Goal: Task Accomplishment & Management: Use online tool/utility

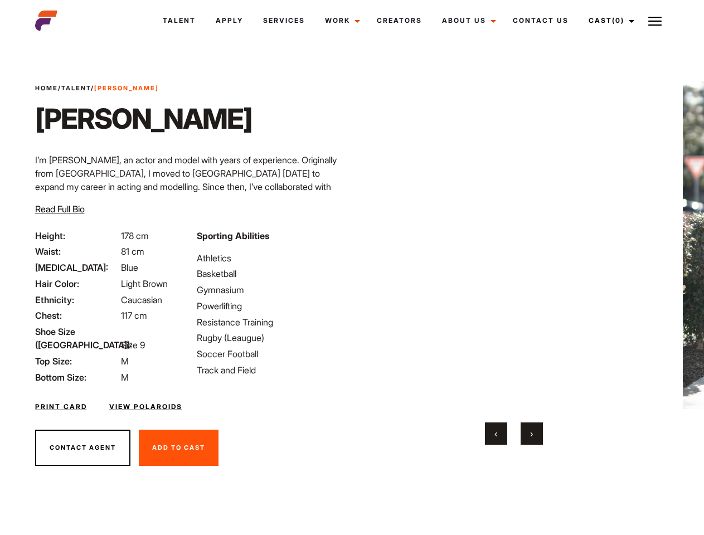
click at [609, 21] on link "Cast (0)" at bounding box center [610, 21] width 62 height 30
click at [655, 21] on img at bounding box center [655, 21] width 13 height 13
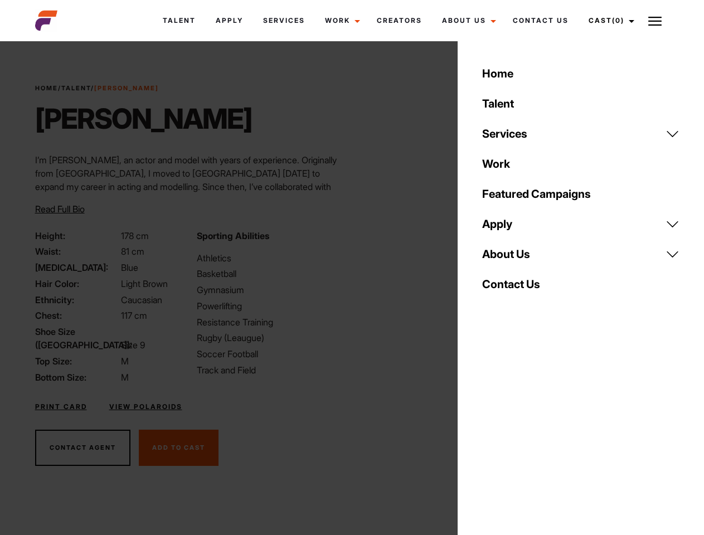
click at [514, 258] on video "Your browser does not support the video tag." at bounding box center [514, 240] width 270 height 338
click at [352, 240] on div "Sporting Abilities Athletics Basketball Gymnasium Powerlifting Resistance Train…" at bounding box center [271, 306] width 162 height 155
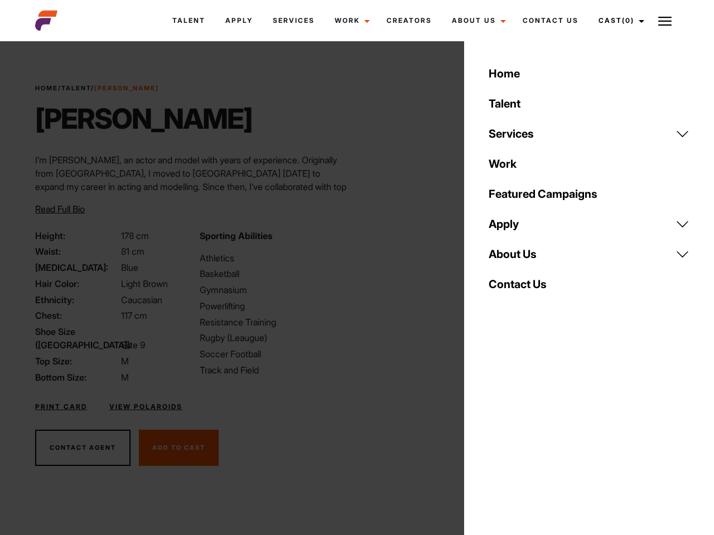
click at [496, 434] on div "Home Talent Services Talent Casting Photography Videography Creative Hair and M…" at bounding box center [589, 267] width 250 height 535
click at [532, 434] on div "Home Talent Services Talent Casting Photography Videography Creative Hair and M…" at bounding box center [589, 267] width 250 height 535
